Goal: Find specific page/section: Find specific page/section

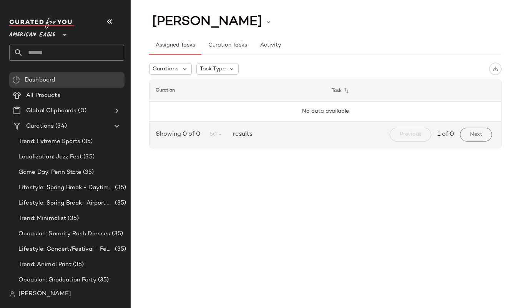
click at [42, 27] on span "American Eagle" at bounding box center [32, 33] width 46 height 14
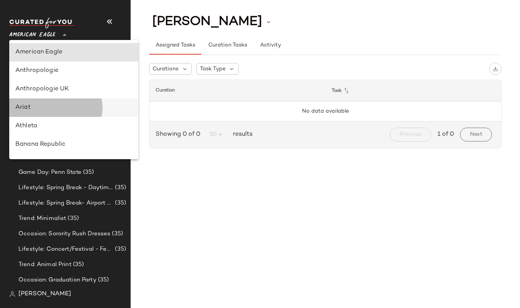
click at [30, 104] on div "Ariat" at bounding box center [73, 107] width 117 height 9
type input "**"
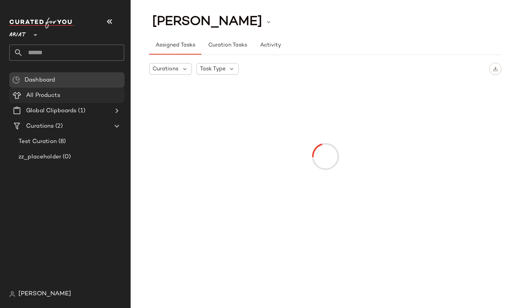
click at [31, 89] on Products "All Products" at bounding box center [66, 95] width 115 height 15
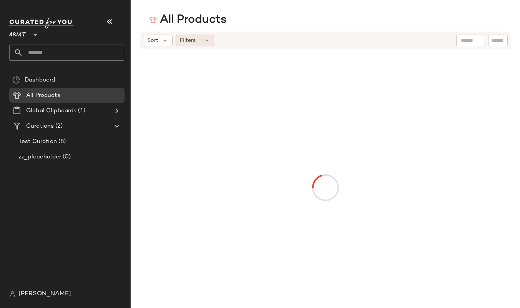
click at [196, 38] on div "Filters" at bounding box center [195, 41] width 38 height 12
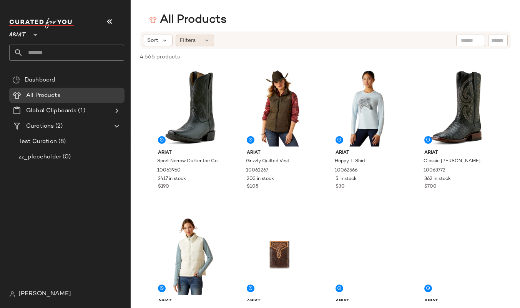
click at [193, 41] on span "Filters" at bounding box center [188, 40] width 16 height 8
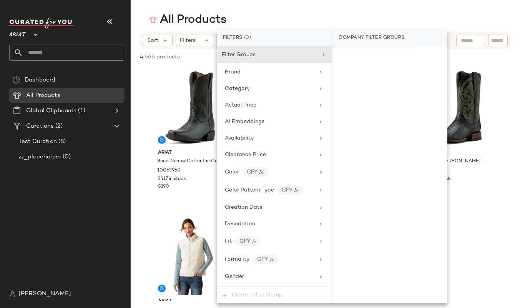
scroll to position [386, 0]
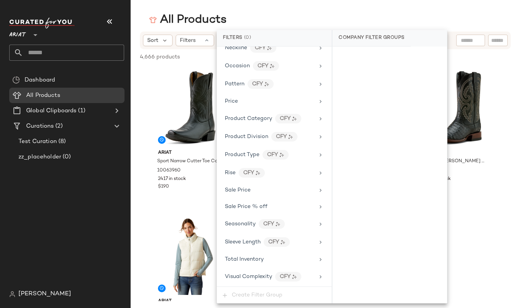
click at [319, 9] on main "All Products Sort Filters 4,666 products • 0 selected Deselect All Ariat Sport …" at bounding box center [260, 154] width 520 height 308
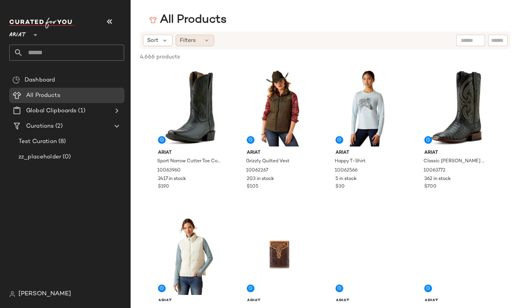
click at [191, 44] on div "Filters" at bounding box center [195, 41] width 38 height 12
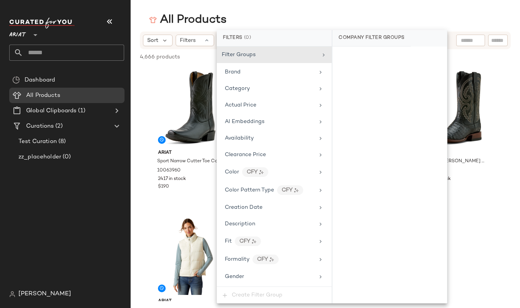
click at [418, 11] on main "All Products Sort Filters 4,666 products • 0 selected Deselect All Ariat Sport …" at bounding box center [260, 154] width 520 height 308
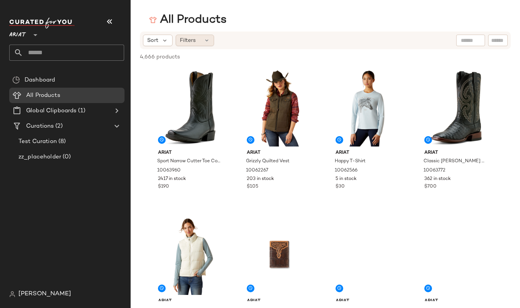
click at [204, 38] on icon at bounding box center [207, 40] width 6 height 6
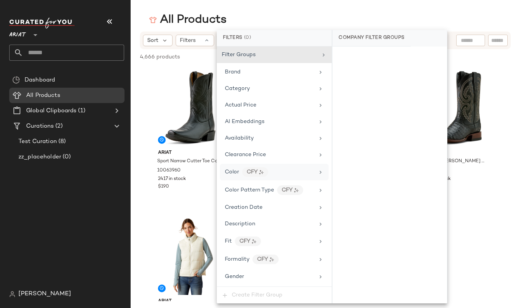
click at [273, 166] on div "Color CFY" at bounding box center [274, 172] width 109 height 17
